Goal: Task Accomplishment & Management: Use online tool/utility

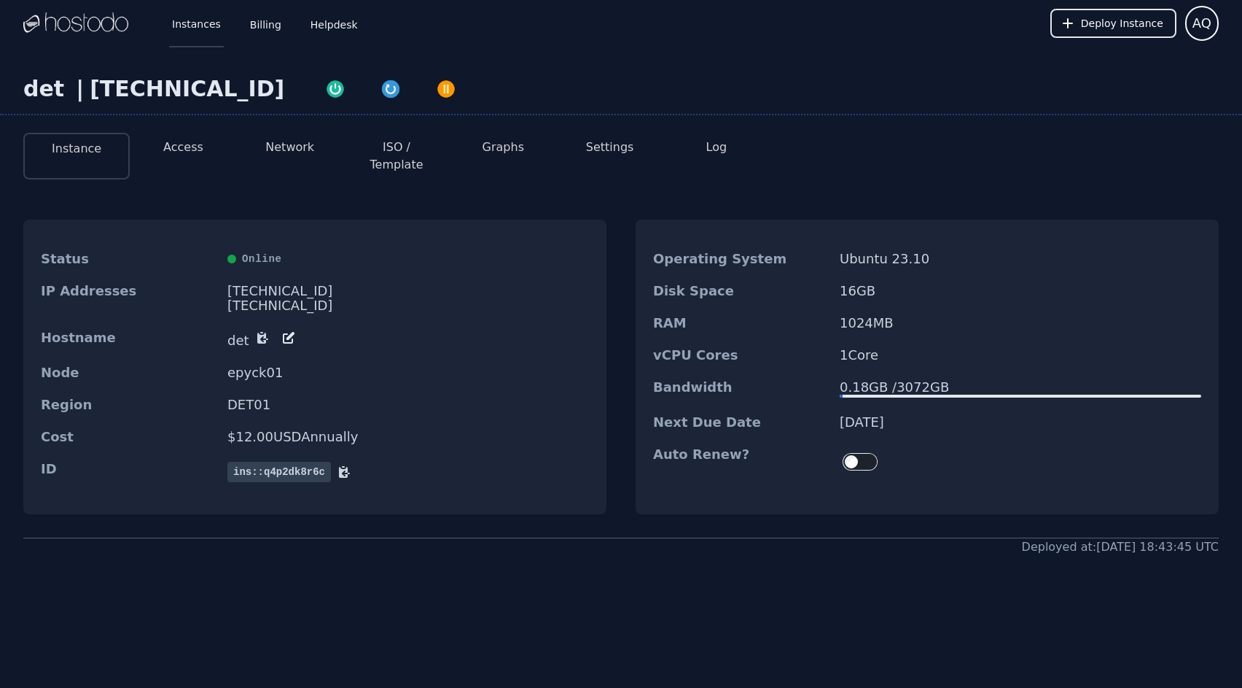
click at [204, 32] on link "Instances" at bounding box center [196, 23] width 55 height 48
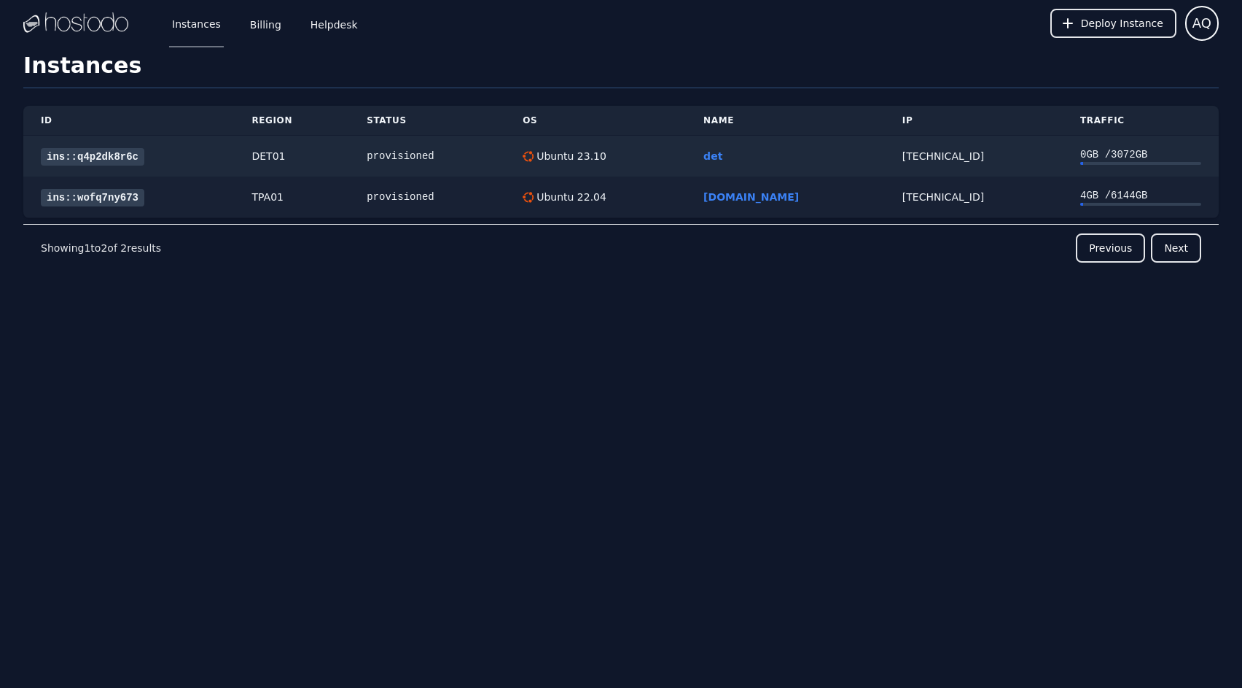
click at [142, 203] on link "ins::wofq7ny673" at bounding box center [93, 197] width 104 height 17
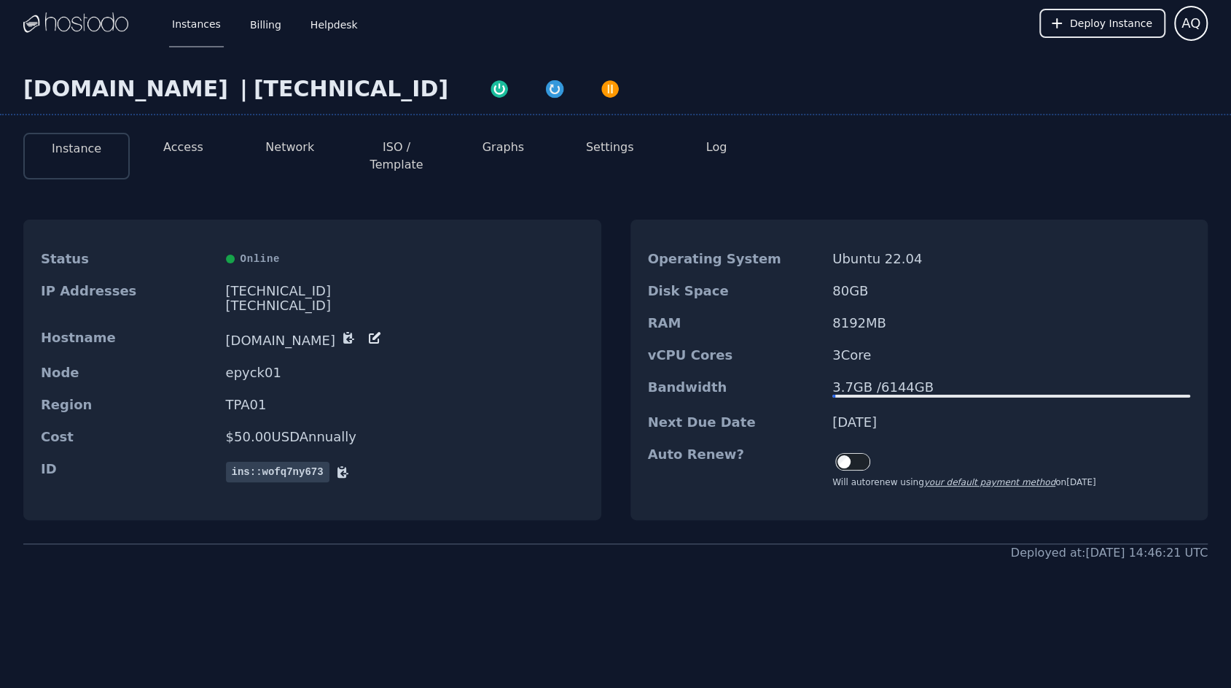
click at [227, 28] on div "Instances Billing Helpdesk" at bounding box center [253, 23] width 215 height 48
click at [1101, 23] on span "Deploy Instance" at bounding box center [1111, 23] width 82 height 15
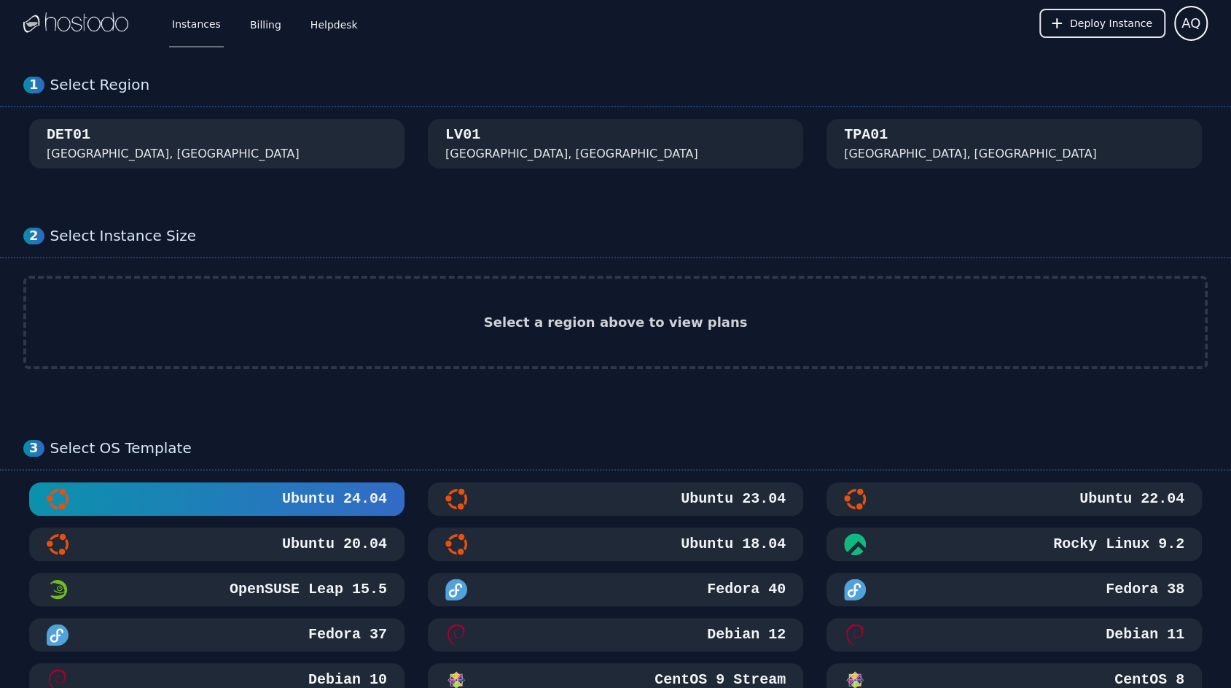
click at [349, 144] on div "DET01 [GEOGRAPHIC_DATA], [GEOGRAPHIC_DATA]" at bounding box center [217, 144] width 340 height 38
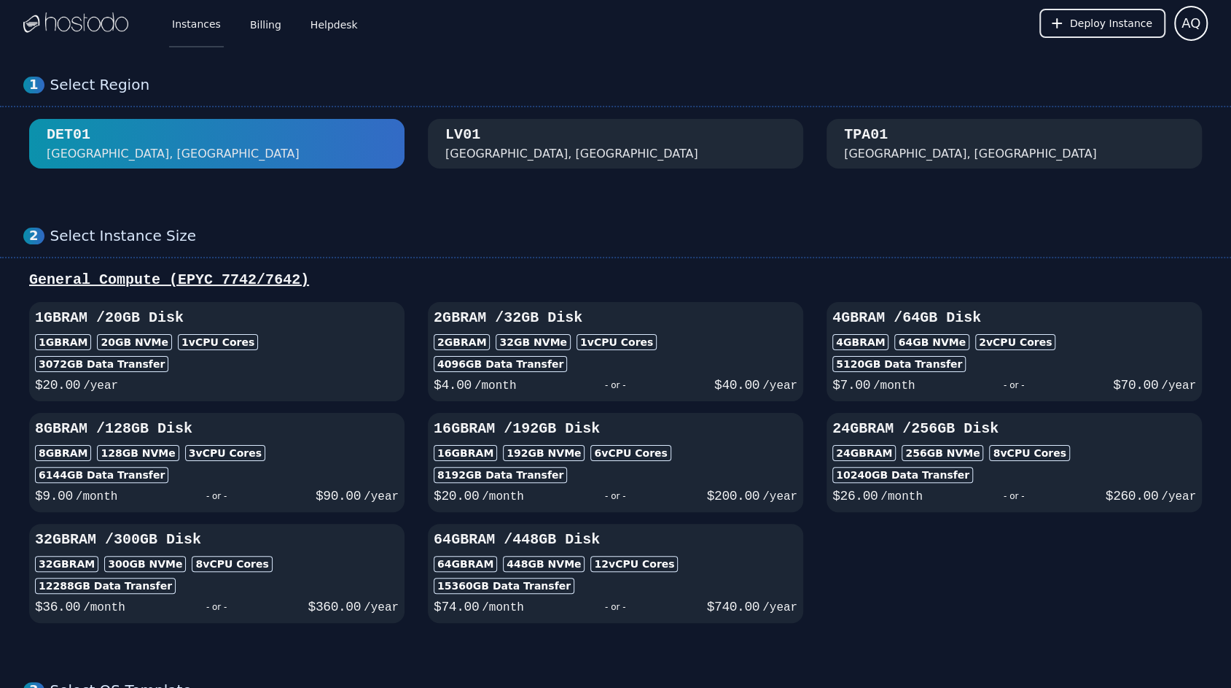
click at [186, 22] on link "Instances" at bounding box center [196, 23] width 55 height 48
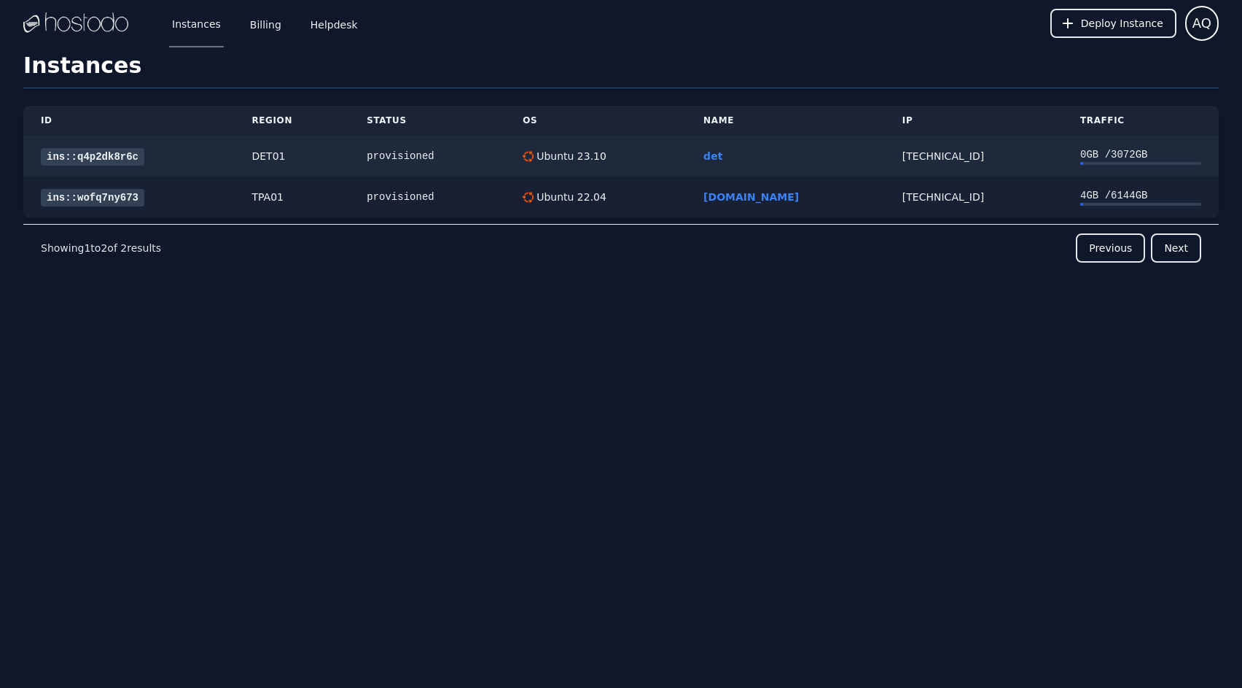
click at [181, 179] on td "ins::wofq7ny673" at bounding box center [128, 197] width 211 height 42
click at [129, 198] on link "ins::wofq7ny673" at bounding box center [93, 197] width 104 height 17
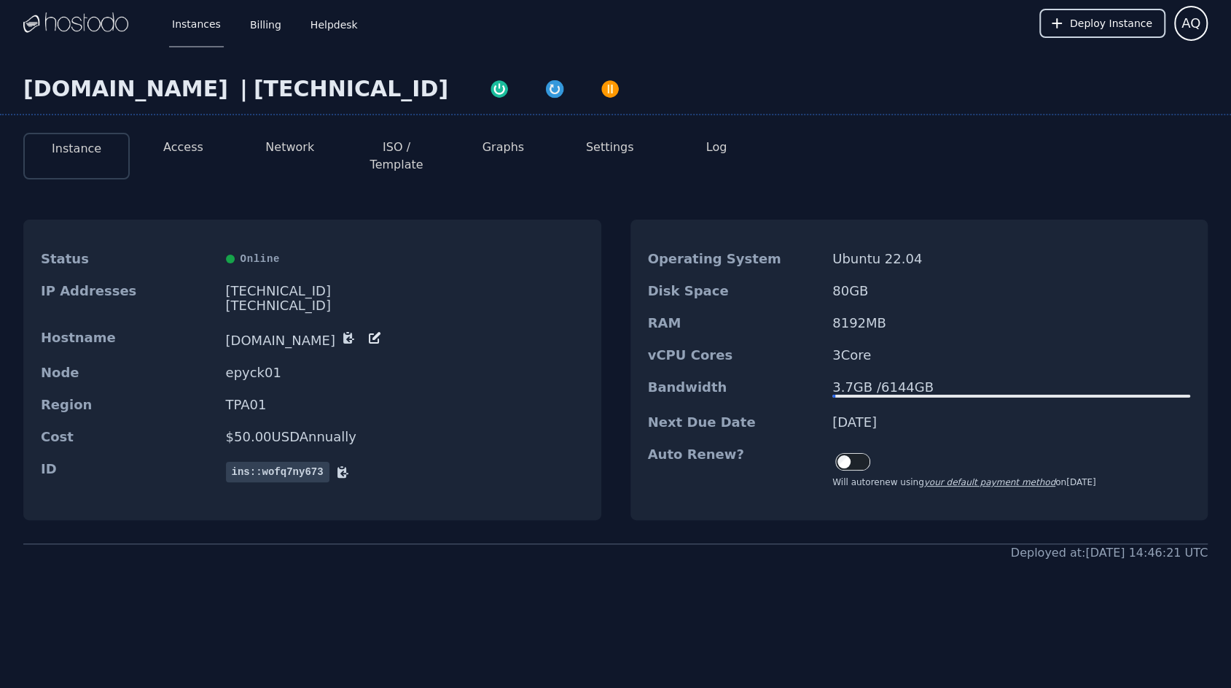
click at [1113, 26] on span "Deploy Instance" at bounding box center [1111, 23] width 82 height 15
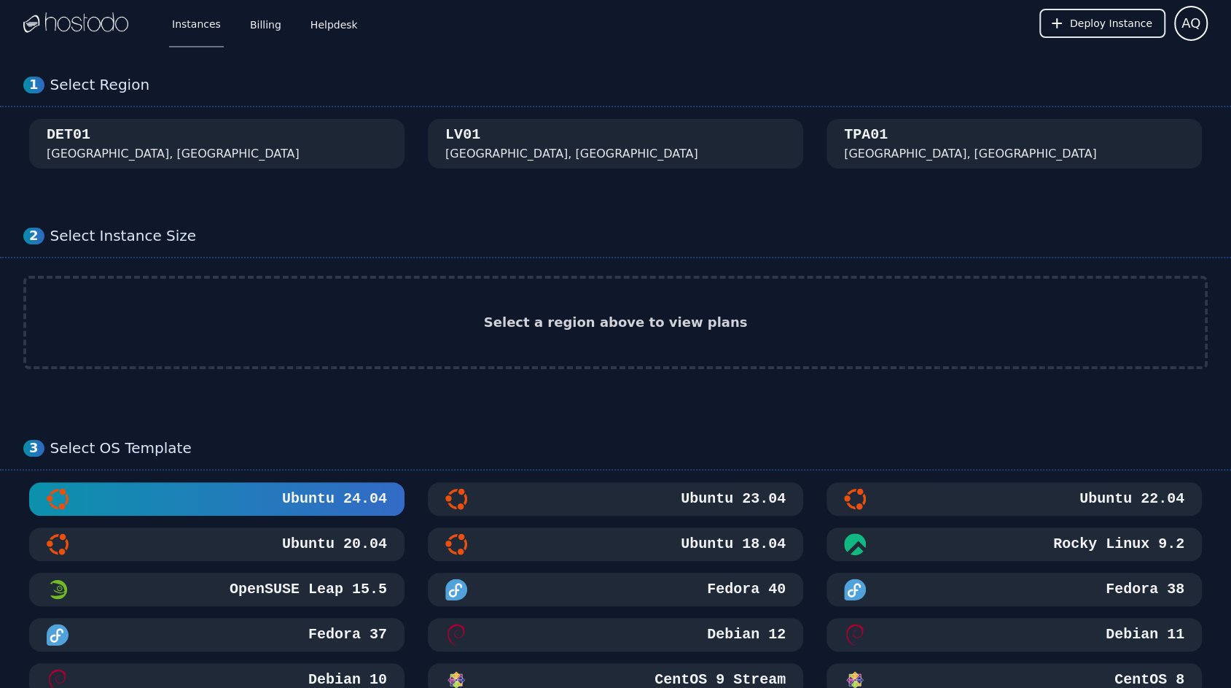
click at [365, 174] on div "1 Select Region [GEOGRAPHIC_DATA]" at bounding box center [615, 122] width 1231 height 151
click at [348, 147] on div "DET01 [GEOGRAPHIC_DATA], [GEOGRAPHIC_DATA]" at bounding box center [217, 144] width 340 height 38
